Goal: Communication & Community: Answer question/provide support

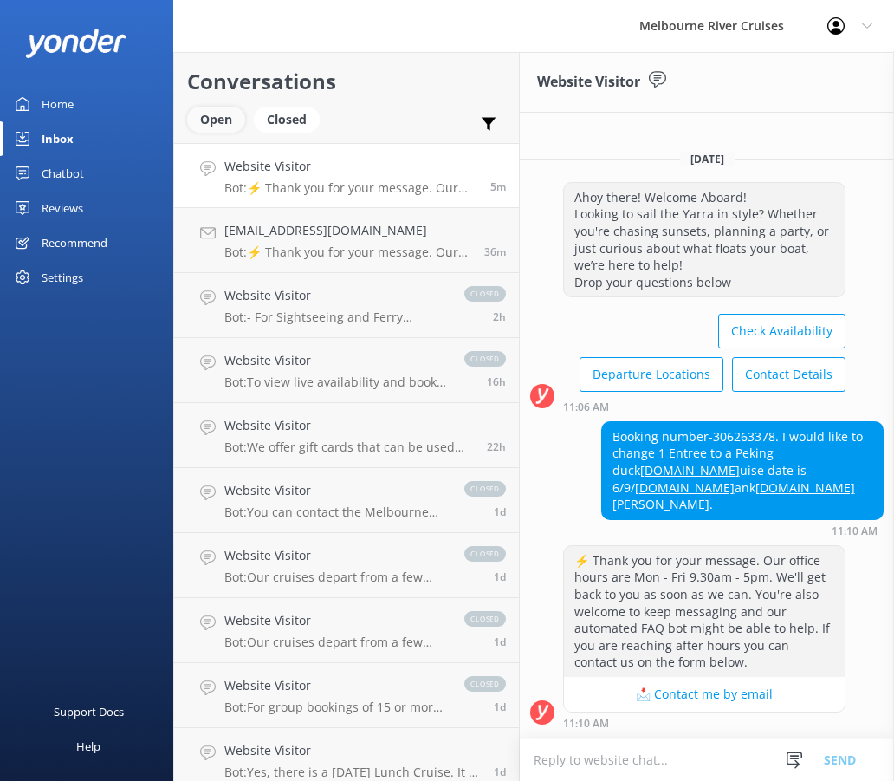
click at [237, 112] on div "Open" at bounding box center [216, 120] width 58 height 26
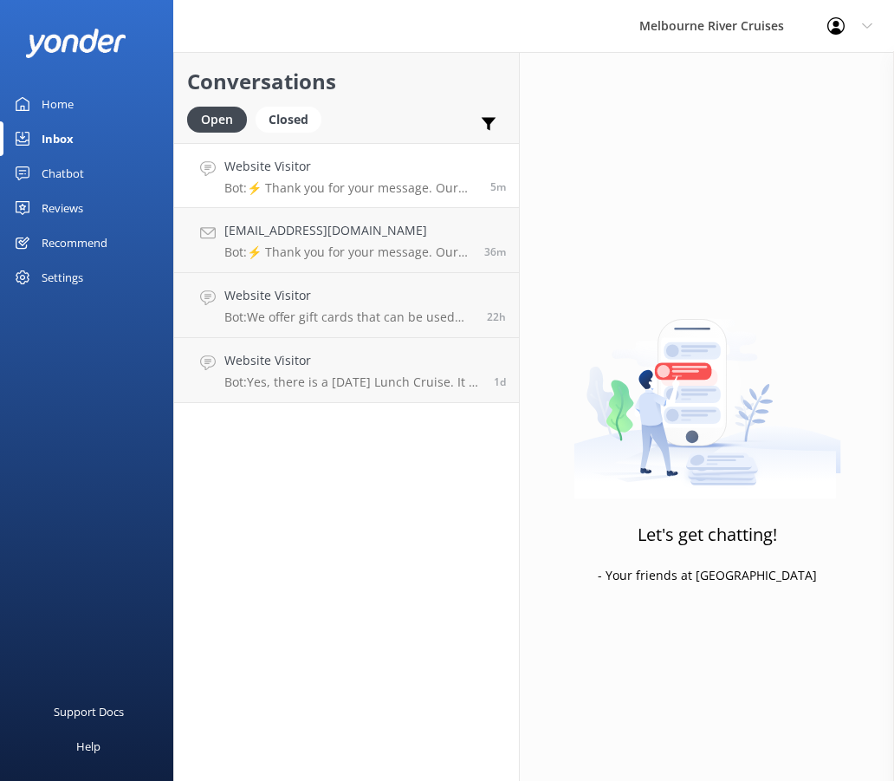
click at [397, 184] on p "Bot: ⚡ Thank you for your message. Our office hours are Mon - Fri 9.30am - 5pm.…" at bounding box center [350, 188] width 253 height 16
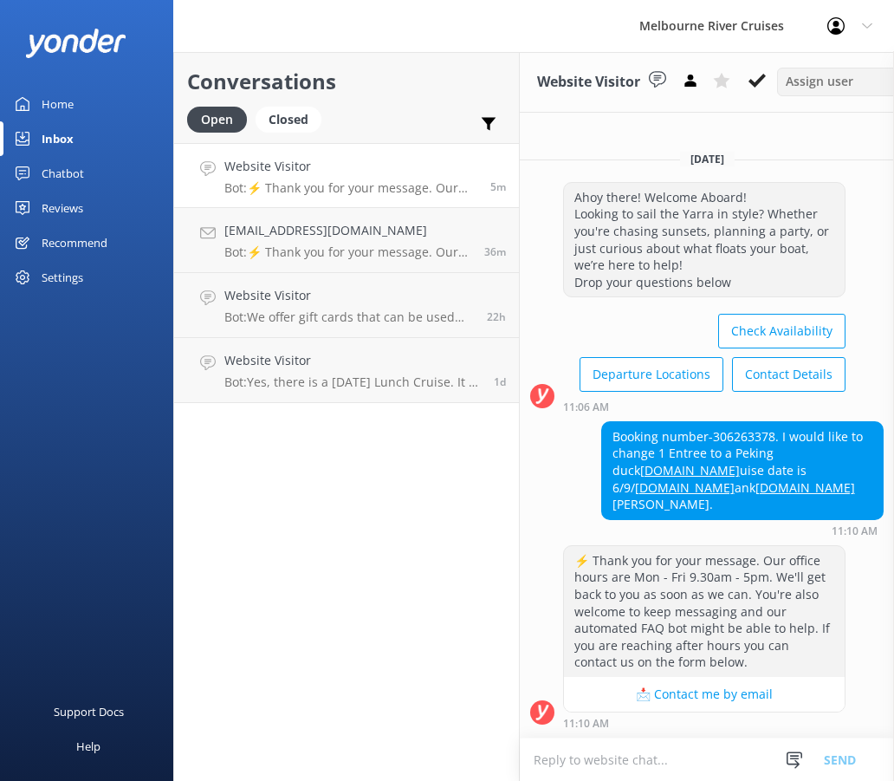
click at [839, 89] on span "Assign user" at bounding box center [820, 81] width 68 height 19
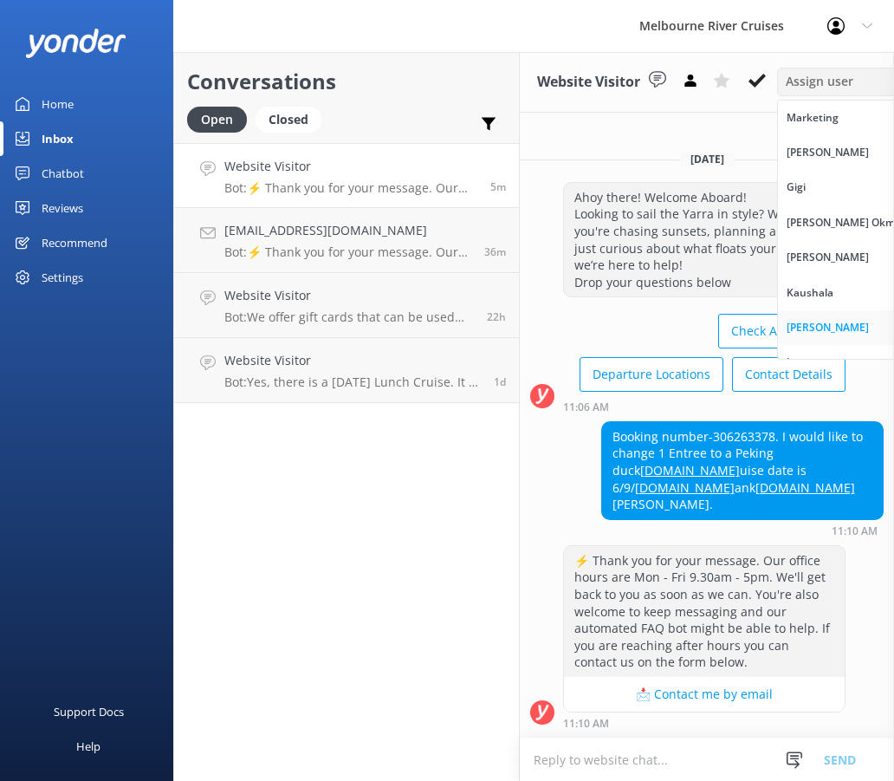
click at [846, 327] on link "[PERSON_NAME]" at bounding box center [855, 327] width 154 height 35
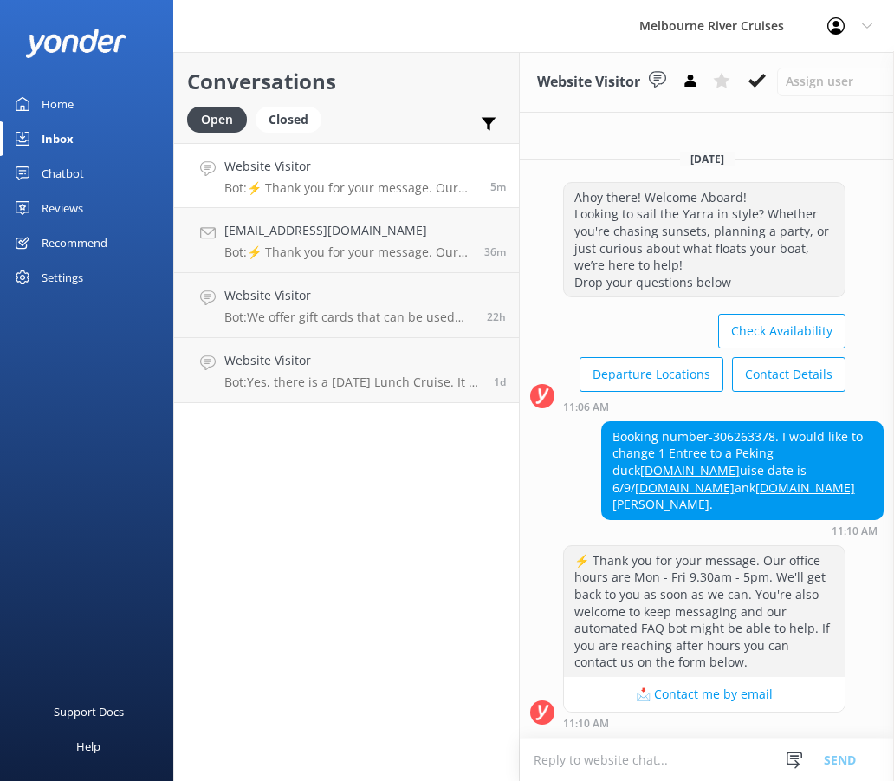
scroll to position [10, 0]
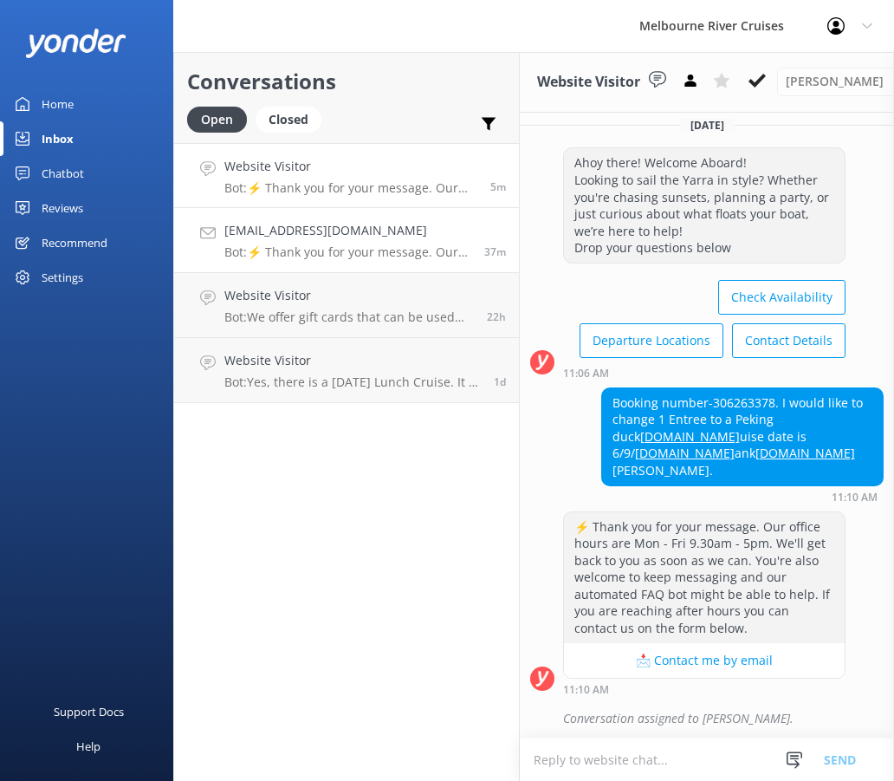
click at [344, 257] on p "Bot: ⚡ Thank you for your message. Our office hours are Mon - Fri 9.30am - 5pm.…" at bounding box center [347, 252] width 247 height 16
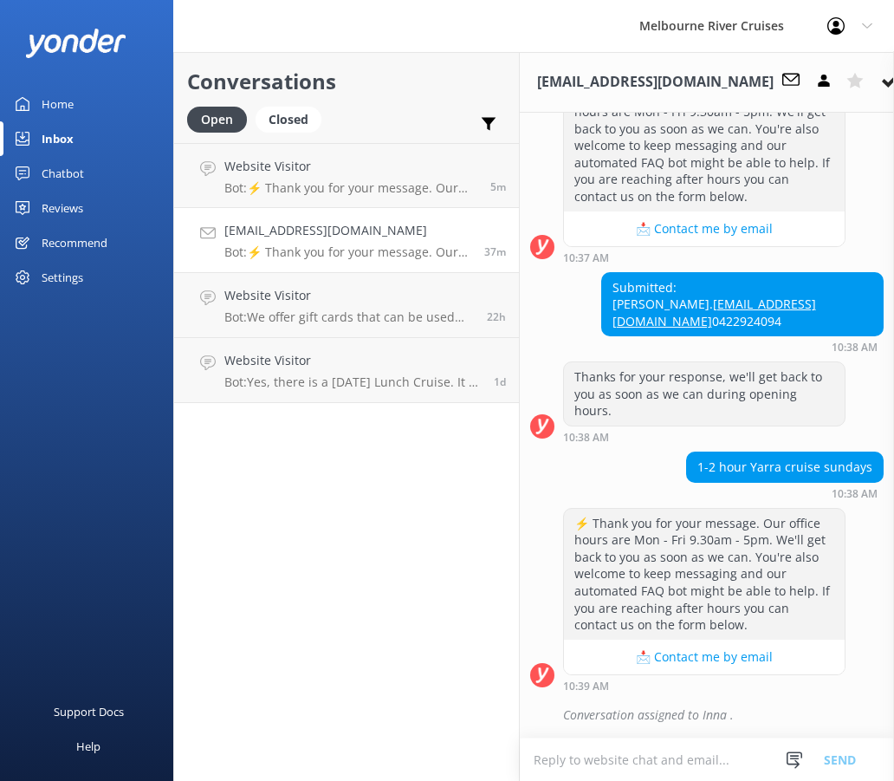
scroll to position [272, 0]
click at [335, 184] on p "Bot: ⚡ Thank you for your message. Our office hours are Mon - Fri 9.30am - 5pm.…" at bounding box center [350, 188] width 253 height 16
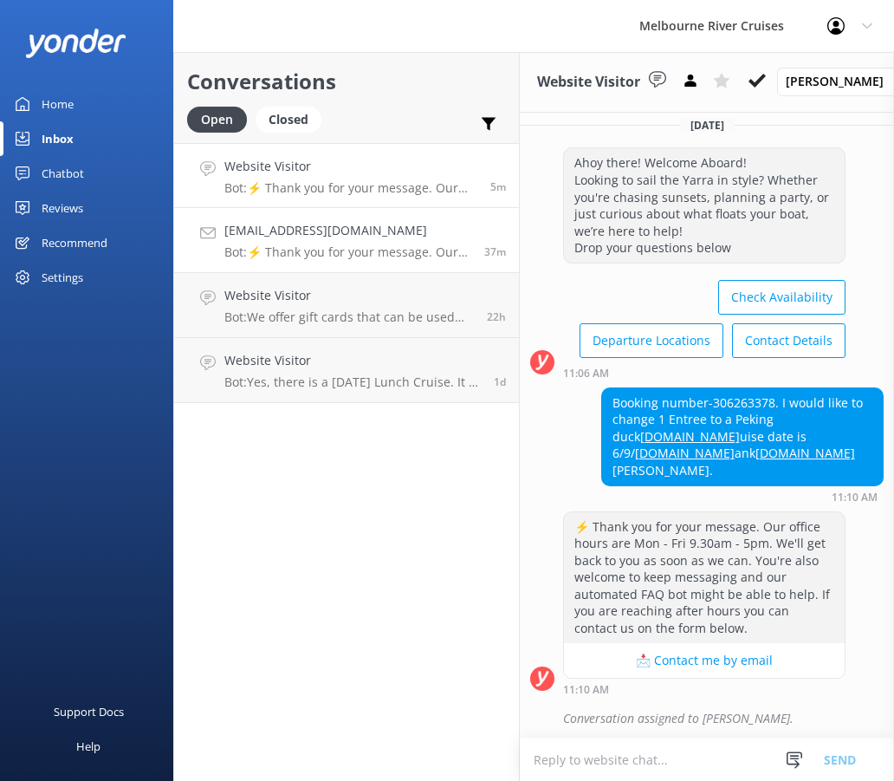
click at [334, 237] on h4 "[EMAIL_ADDRESS][DOMAIN_NAME]" at bounding box center [347, 230] width 247 height 19
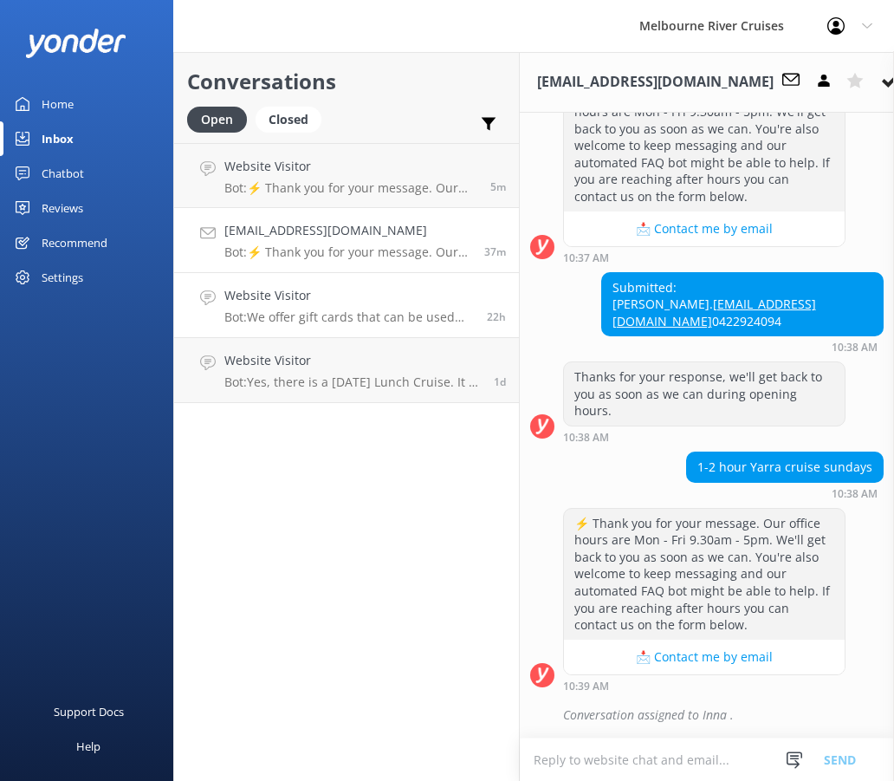
click at [373, 308] on div "Website Visitor Bot: We offer gift cards that can be used for any of our cruise…" at bounding box center [349, 305] width 250 height 38
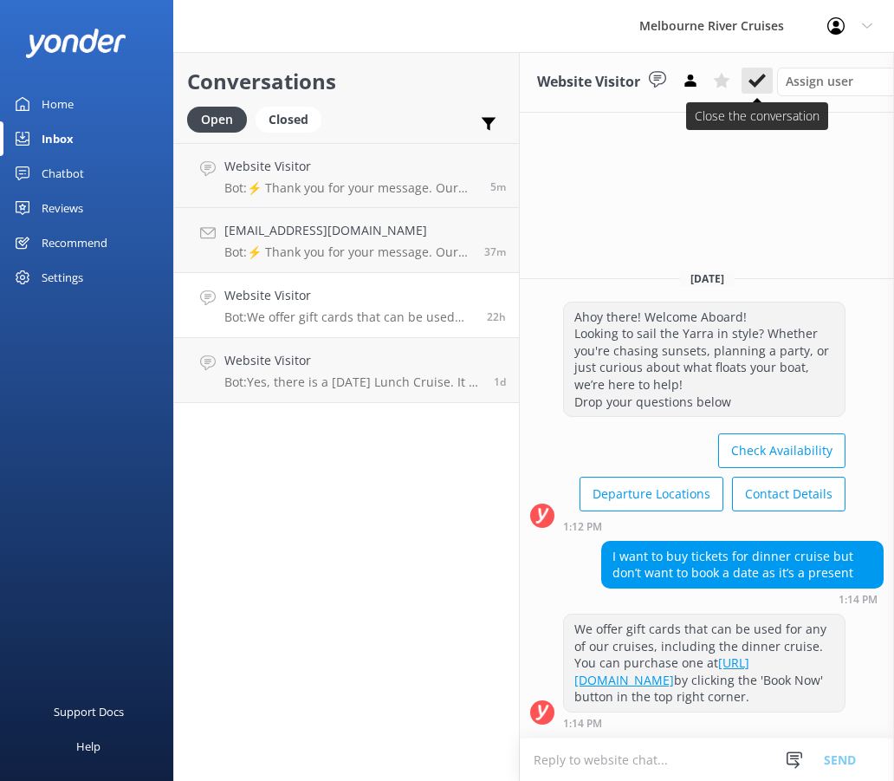
click at [754, 70] on button at bounding box center [757, 81] width 31 height 26
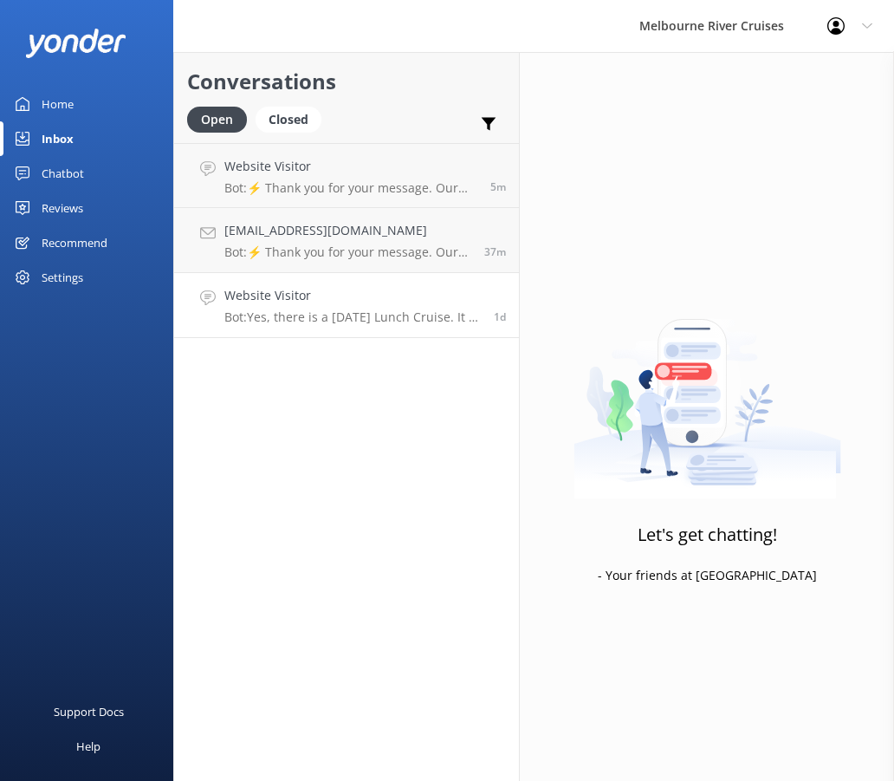
click at [347, 322] on p "Bot: Yes, there is a [DATE] Lunch Cruise. It is a 3-hour festive experience on …" at bounding box center [352, 317] width 257 height 16
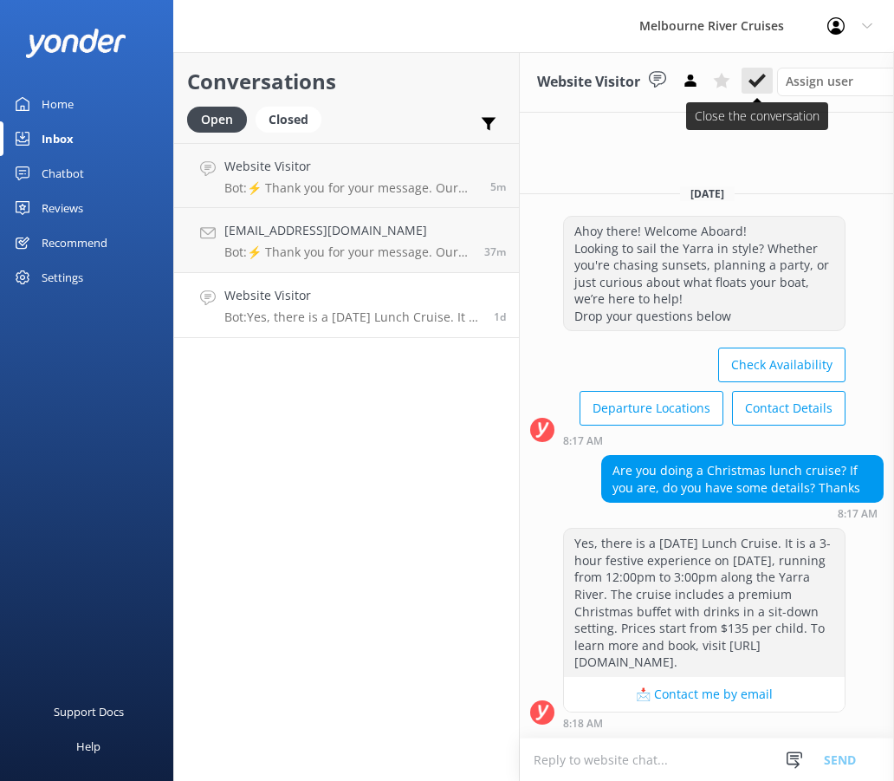
click at [764, 78] on use at bounding box center [757, 81] width 17 height 14
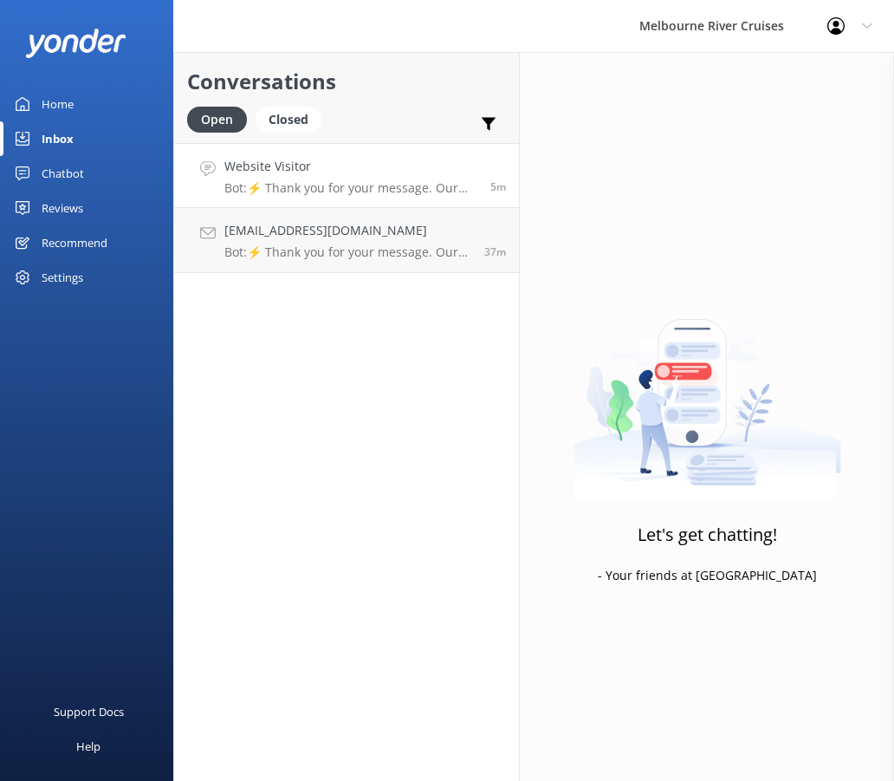
click at [349, 196] on link "Website Visitor Bot: ⚡ Thank you for your message. Our office hours are Mon - F…" at bounding box center [346, 175] width 345 height 65
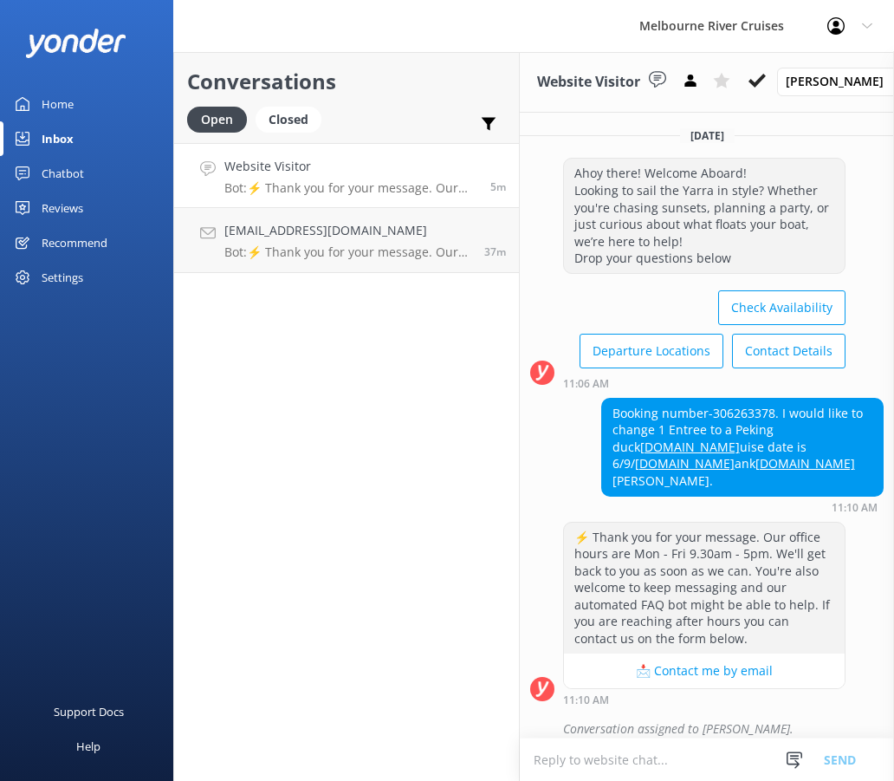
scroll to position [10, 0]
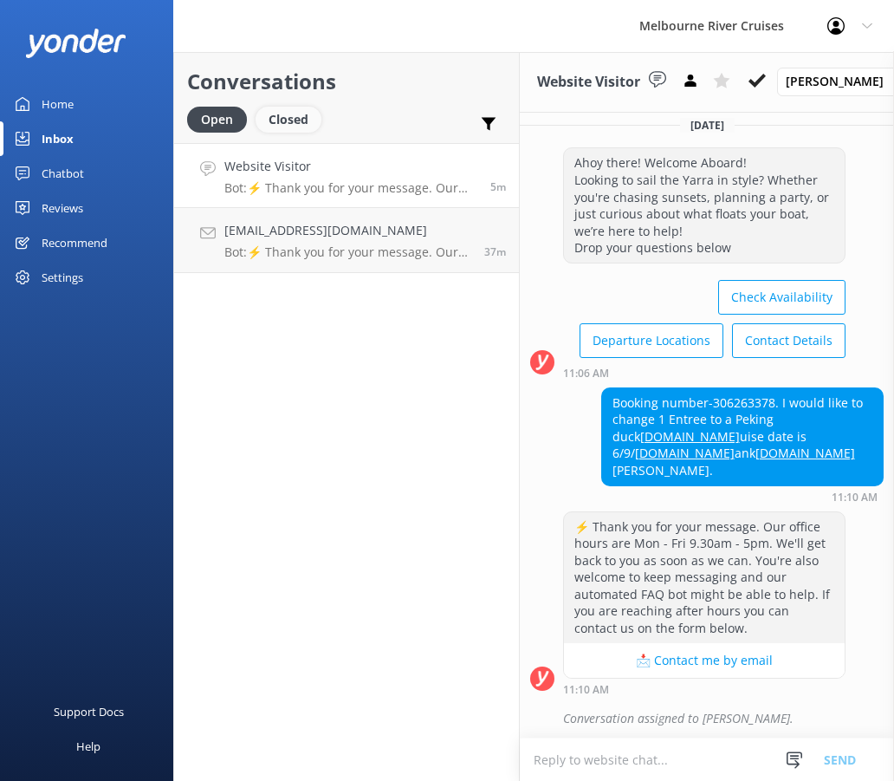
click at [293, 120] on div "Closed" at bounding box center [289, 120] width 66 height 26
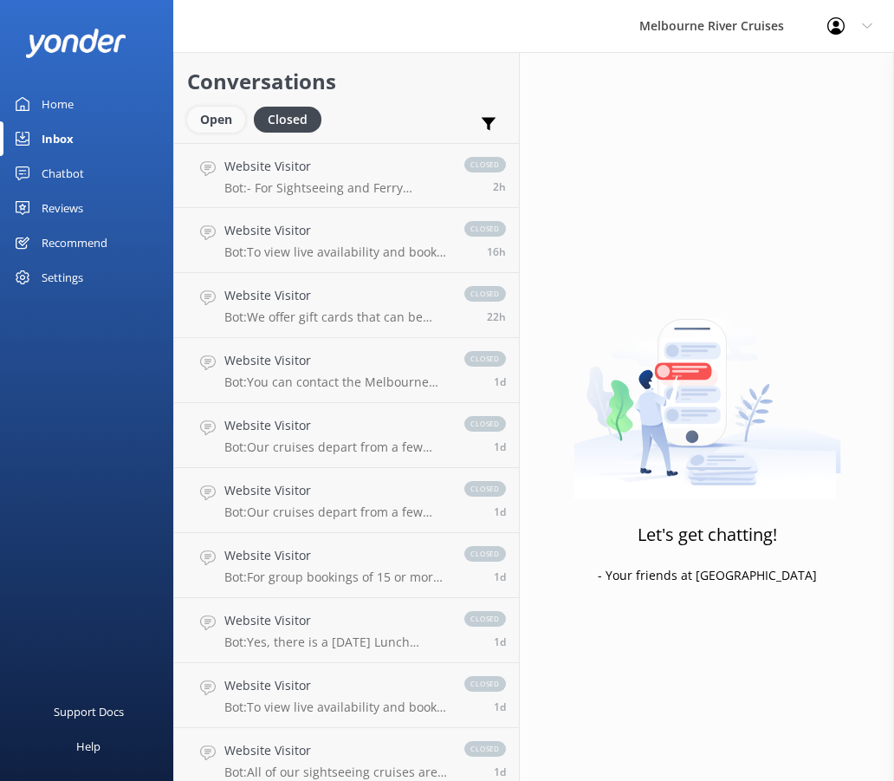
click at [227, 115] on div "Open" at bounding box center [216, 120] width 58 height 26
